Goal: Find specific page/section: Find specific page/section

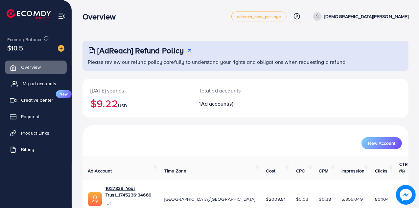
click at [33, 87] on link "My ad accounts" at bounding box center [36, 83] width 62 height 13
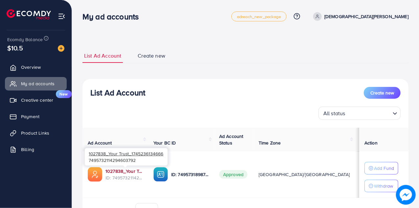
click at [126, 170] on link "1027838_Your Trust_1745236134666" at bounding box center [123, 170] width 37 height 7
